Goal: Find specific page/section: Find specific page/section

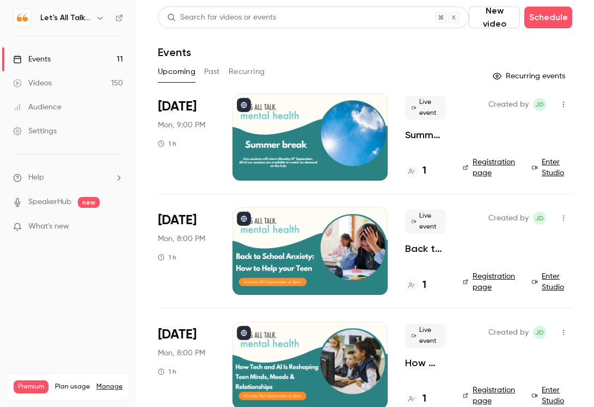
click at [101, 19] on icon "button" at bounding box center [100, 18] width 9 height 9
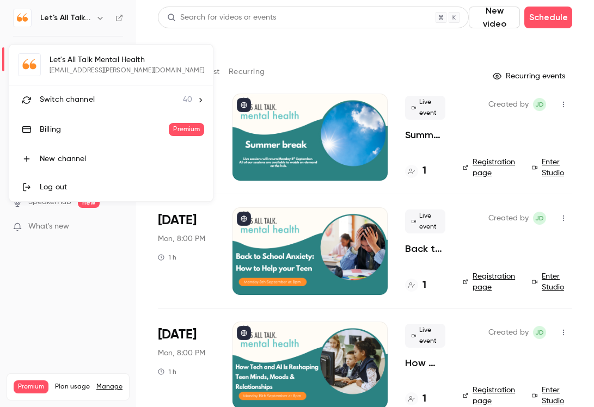
click at [66, 102] on span "Switch channel" at bounding box center [67, 99] width 55 height 11
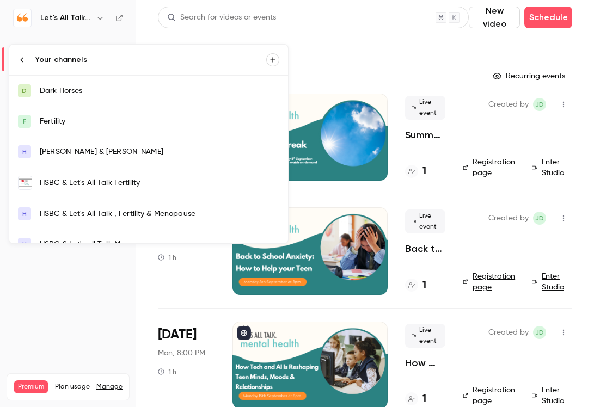
click at [59, 182] on div "HSBC & Let's All Talk Fertility" at bounding box center [160, 182] width 240 height 11
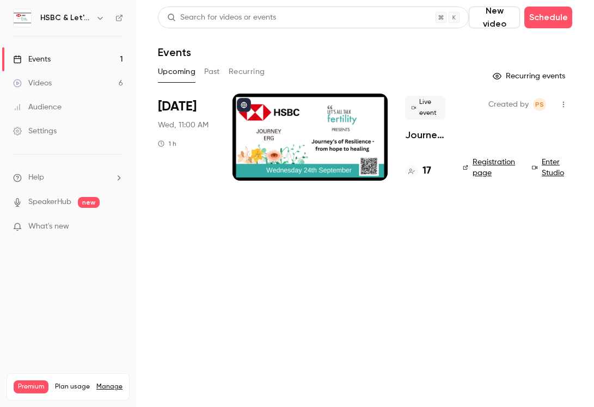
click at [425, 169] on h4 "17" at bounding box center [426, 171] width 9 height 15
